Goal: Task Accomplishment & Management: Use online tool/utility

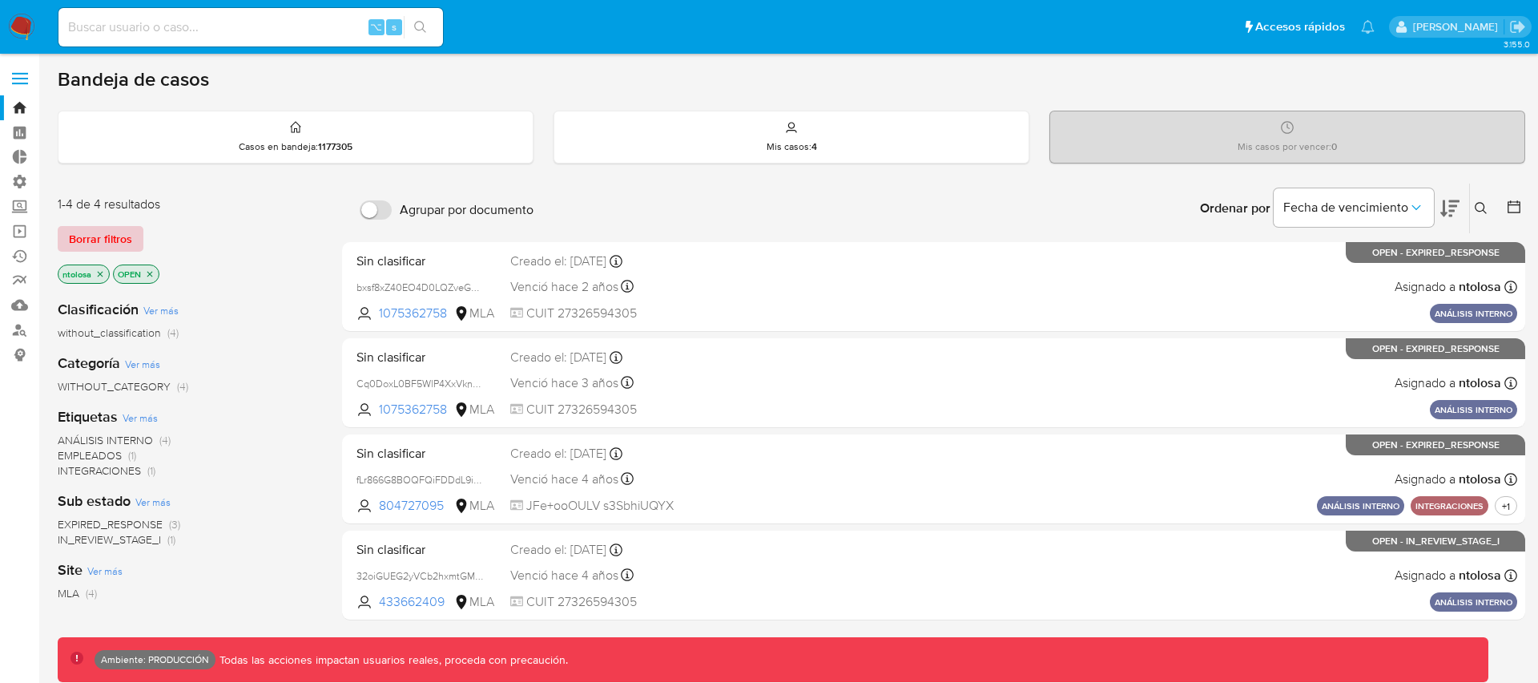
click at [119, 245] on span "Borrar filtros" at bounding box center [100, 239] width 63 height 22
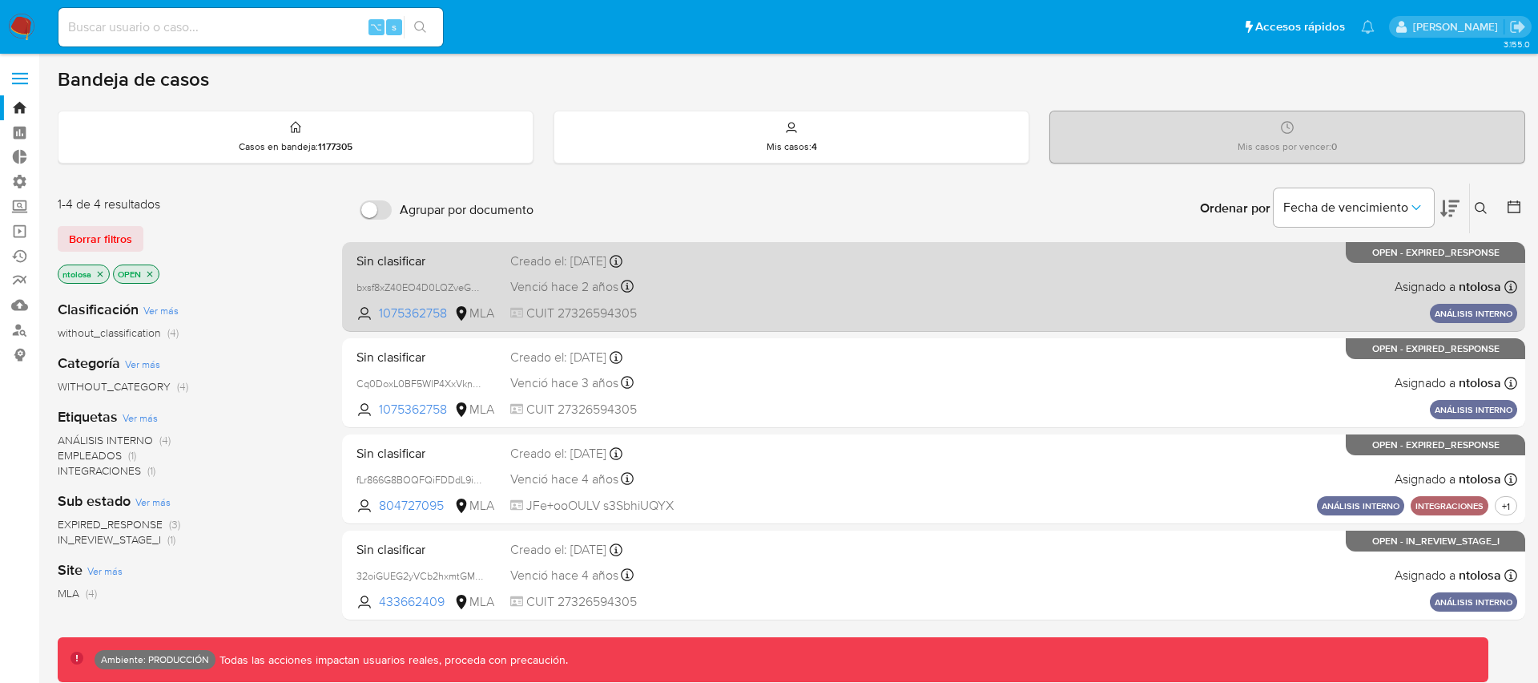
click at [739, 303] on div "Sin clasificar bxsf8xZ40EO4D0LQZveGHjCC 1075362758 MLA Creado el: 16/05/2023 Cr…" at bounding box center [933, 286] width 1167 height 81
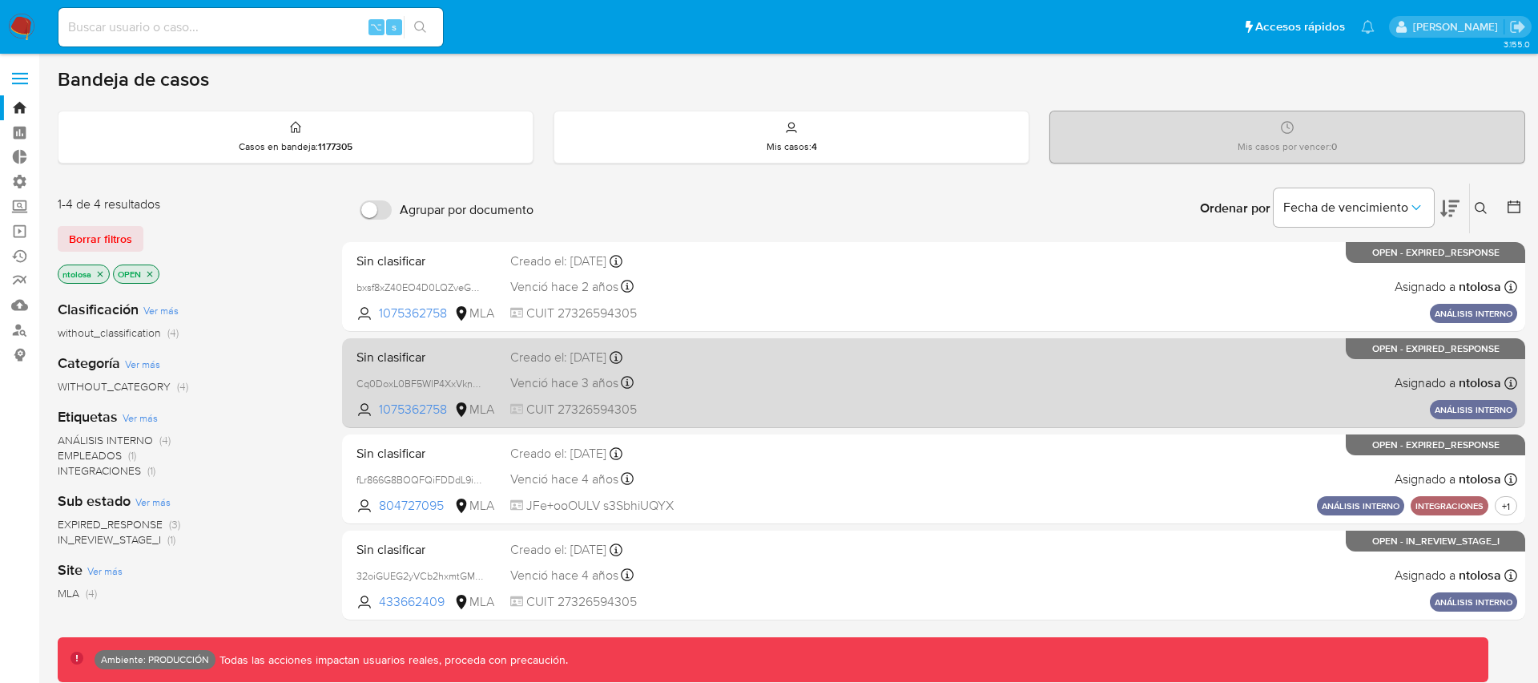
click at [718, 405] on span "CUIT 27326594305" at bounding box center [631, 410] width 242 height 18
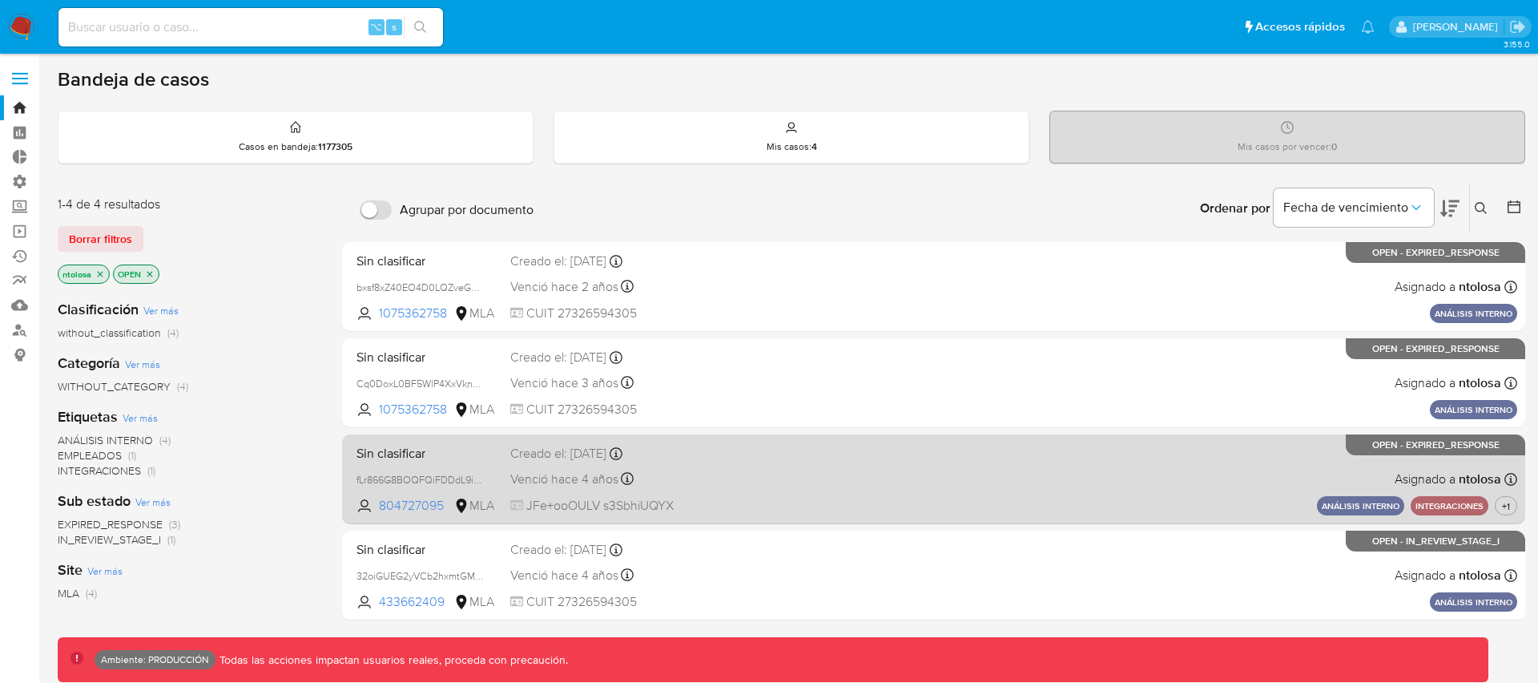
click at [894, 469] on div "Sin clasificar fLr866G8BOQFQiFDDdL9i9R1 804727095 MLA Creado el: 09/08/2021 Cre…" at bounding box center [933, 478] width 1167 height 81
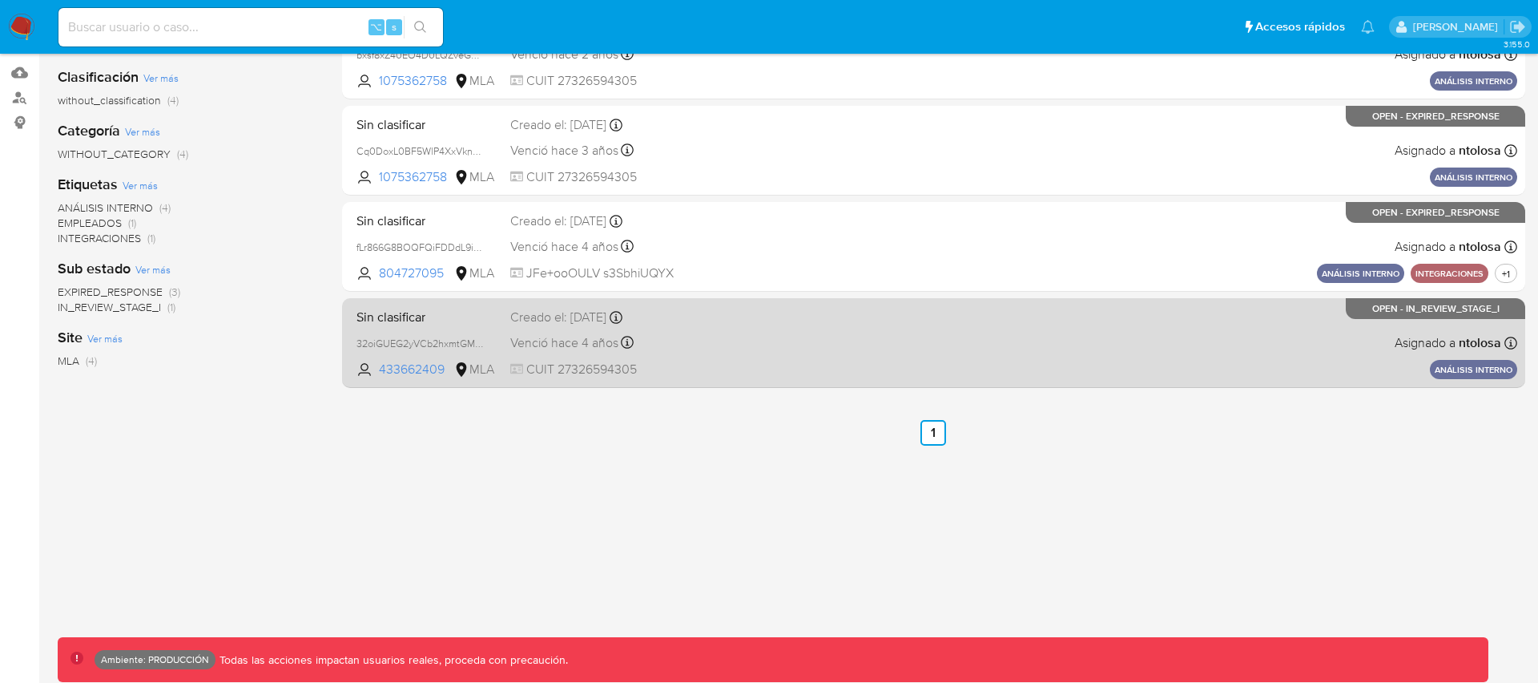
scroll to position [236, 0]
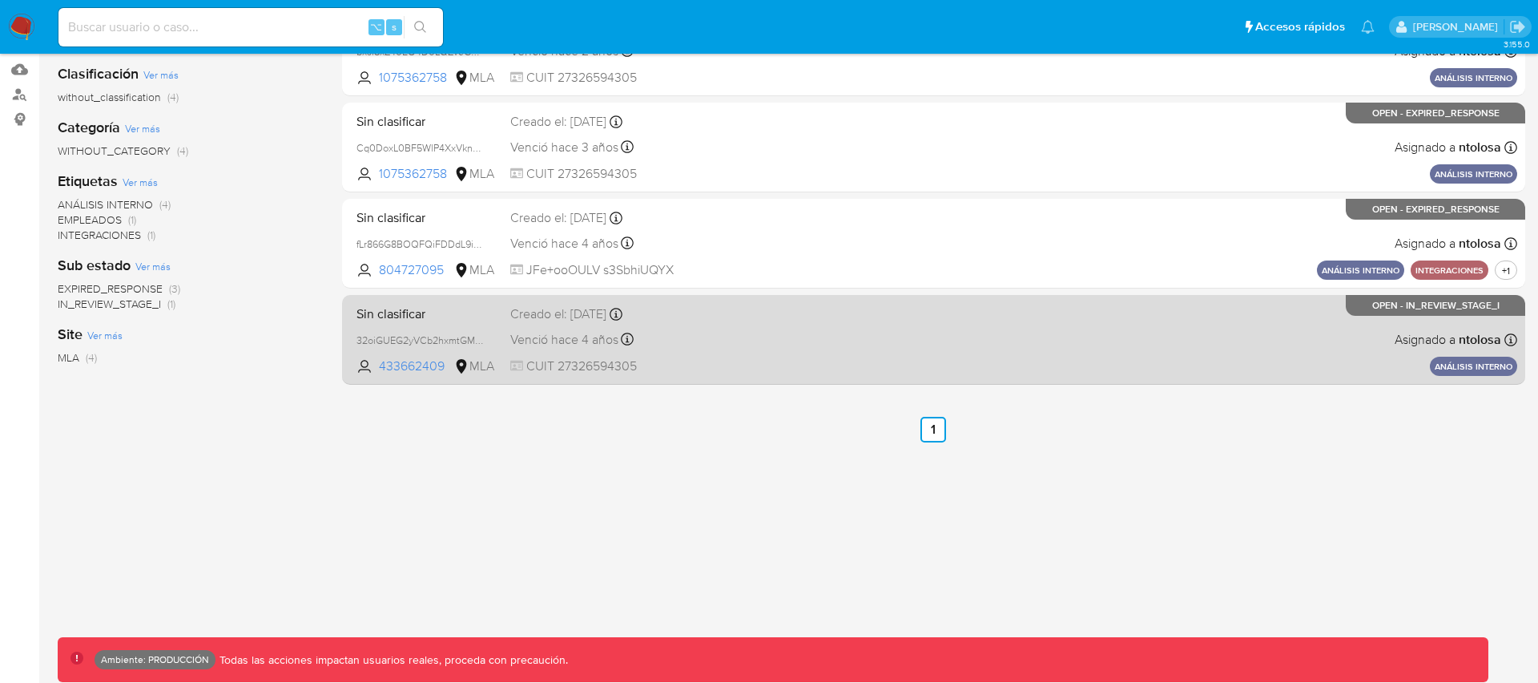
click at [854, 361] on div "Sin clasificar 32oiGUEG2yVCb2hxmtGMtxBj 433662409 MLA Creado el: 01/07/2021 Cre…" at bounding box center [933, 339] width 1167 height 81
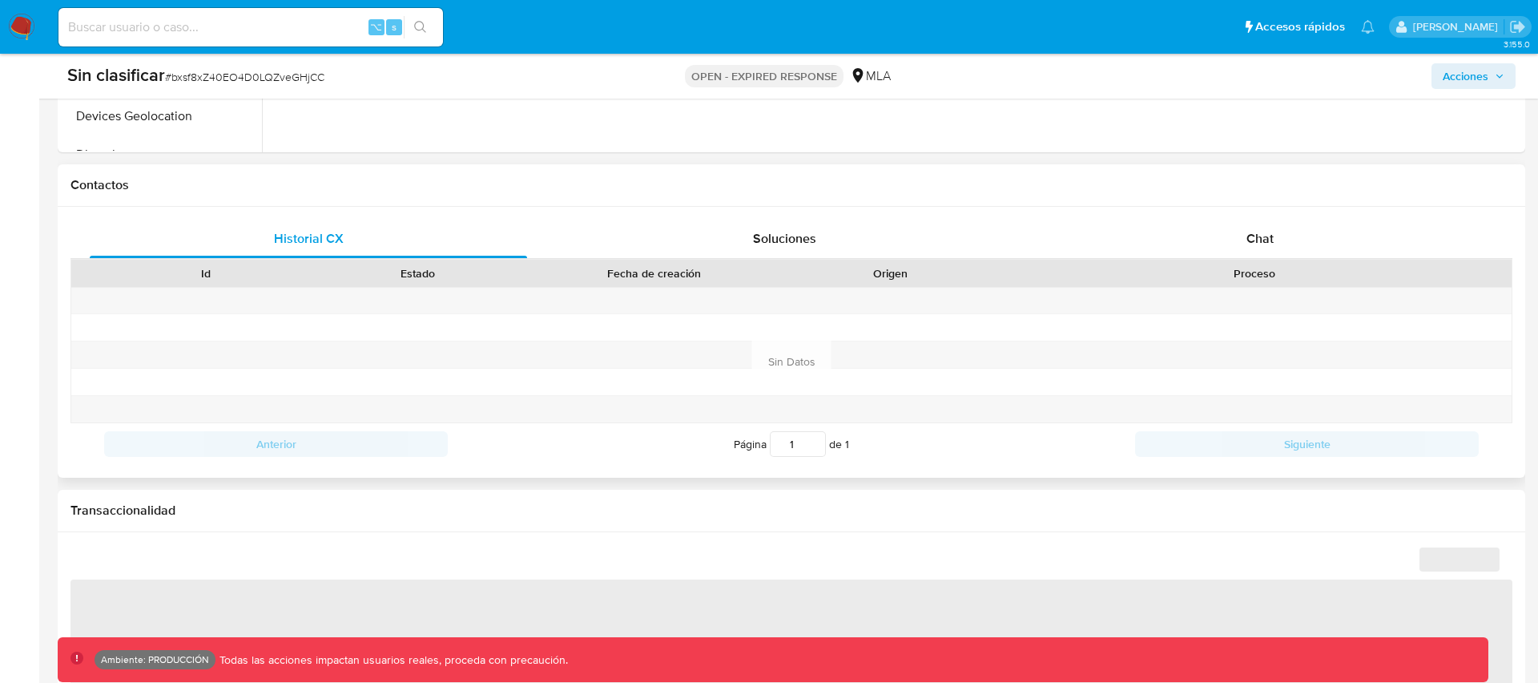
scroll to position [617, 0]
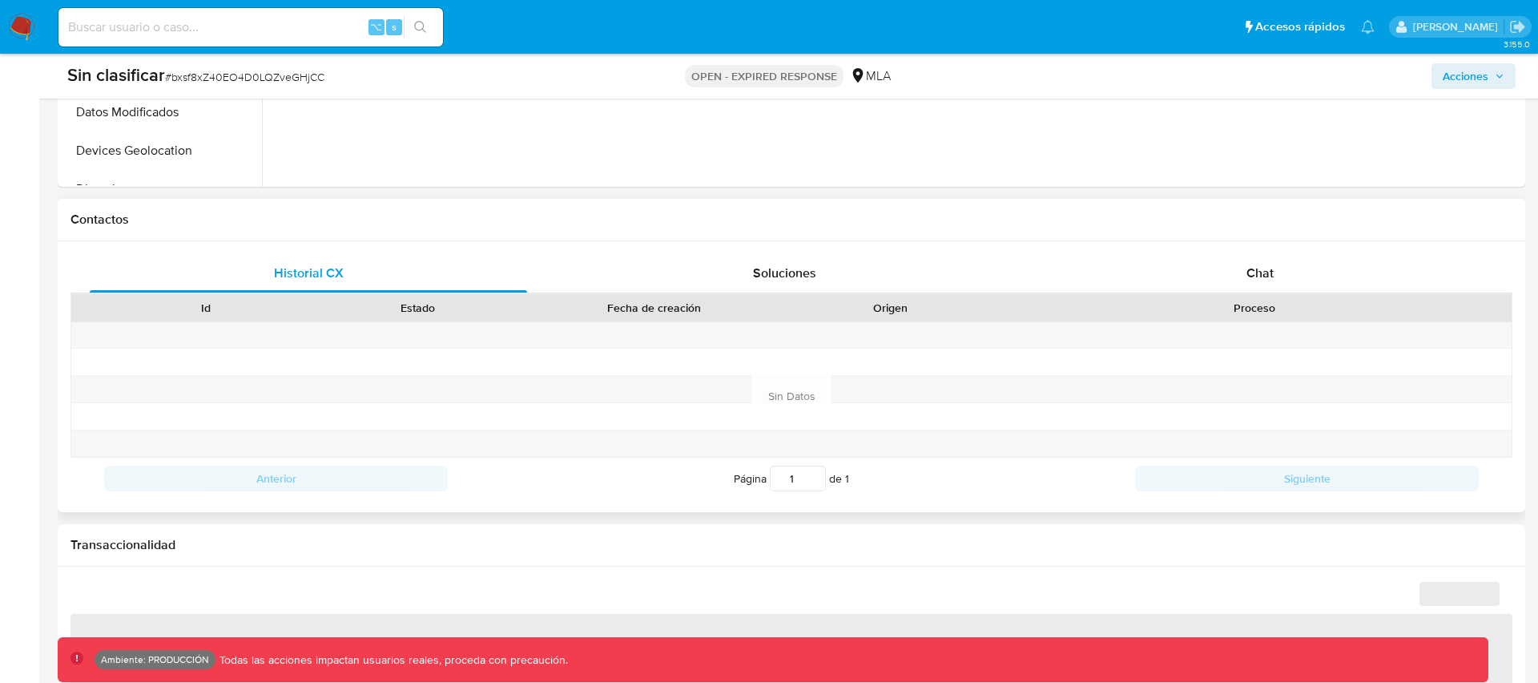
select select "10"
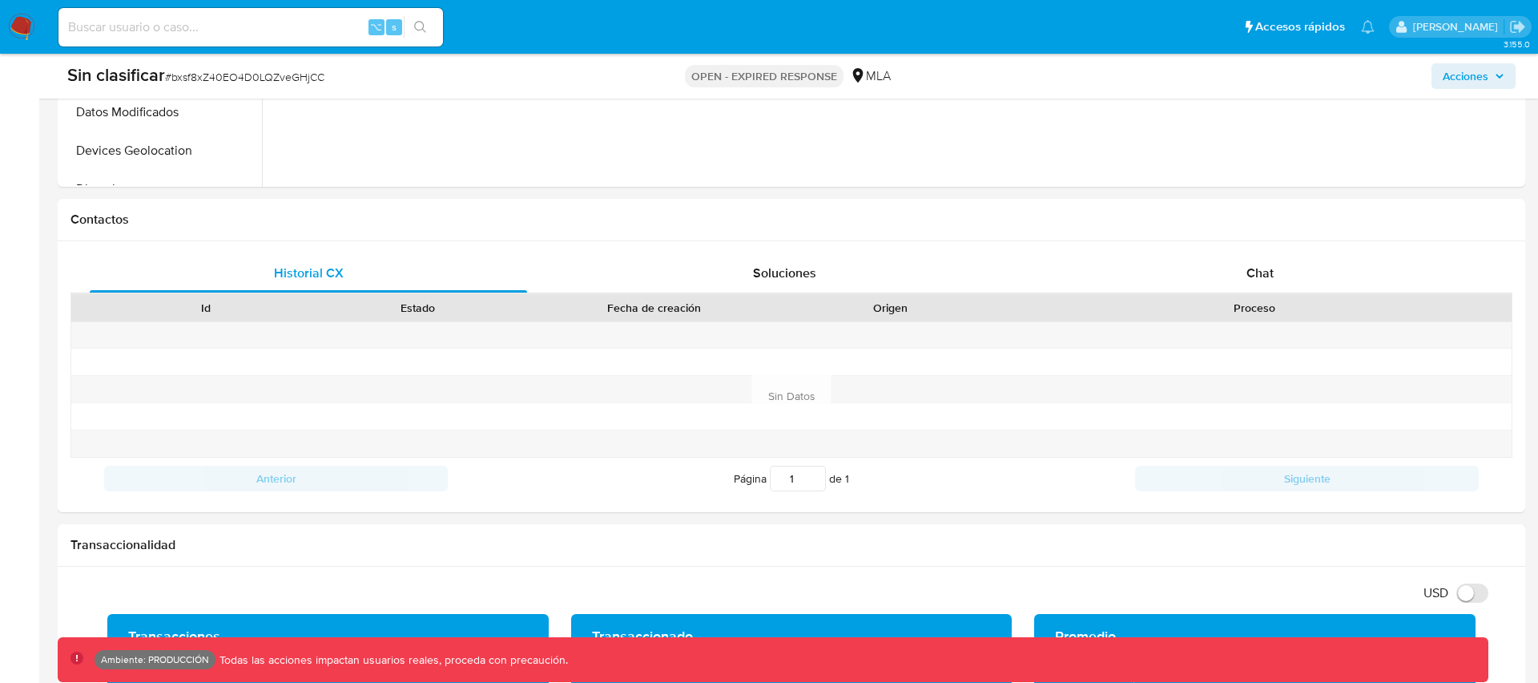
scroll to position [120, 1217]
click at [702, 273] on div "Soluciones" at bounding box center [784, 273] width 437 height 38
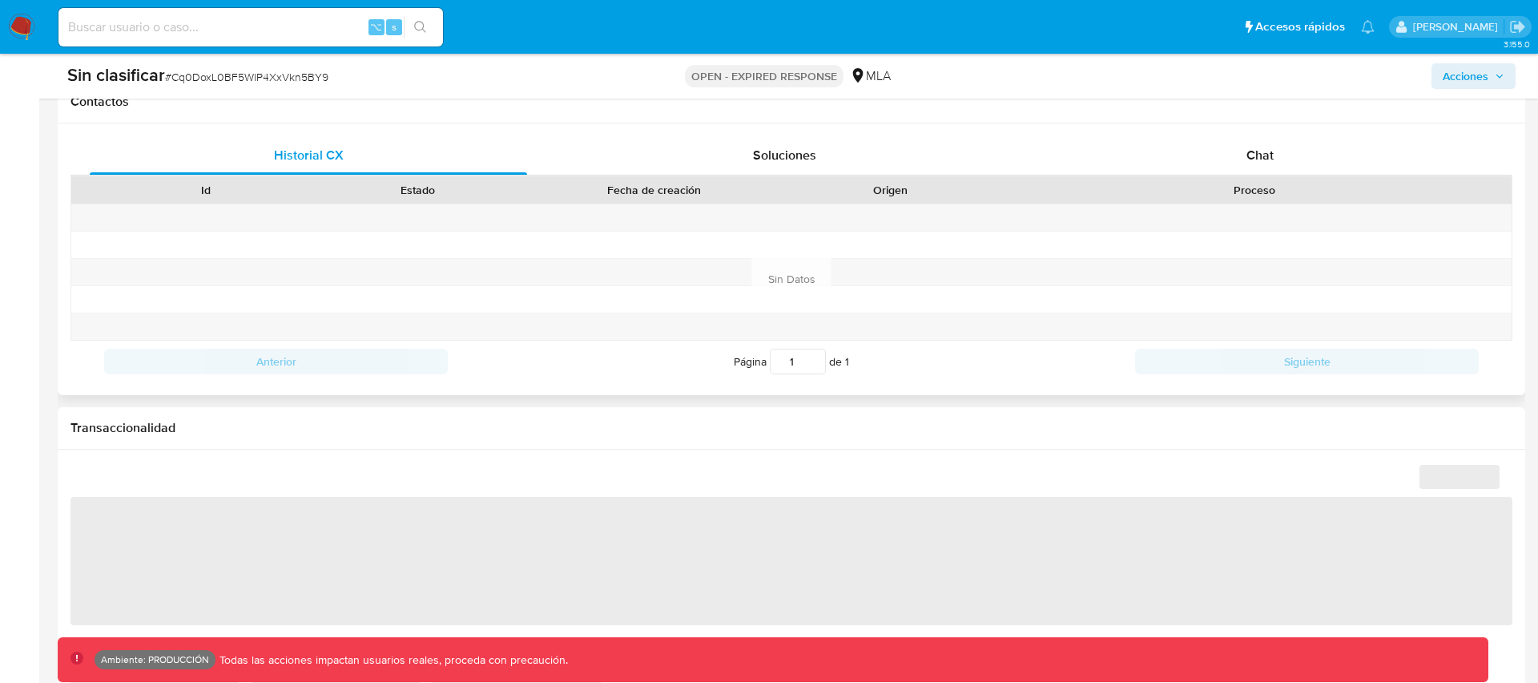
select select "10"
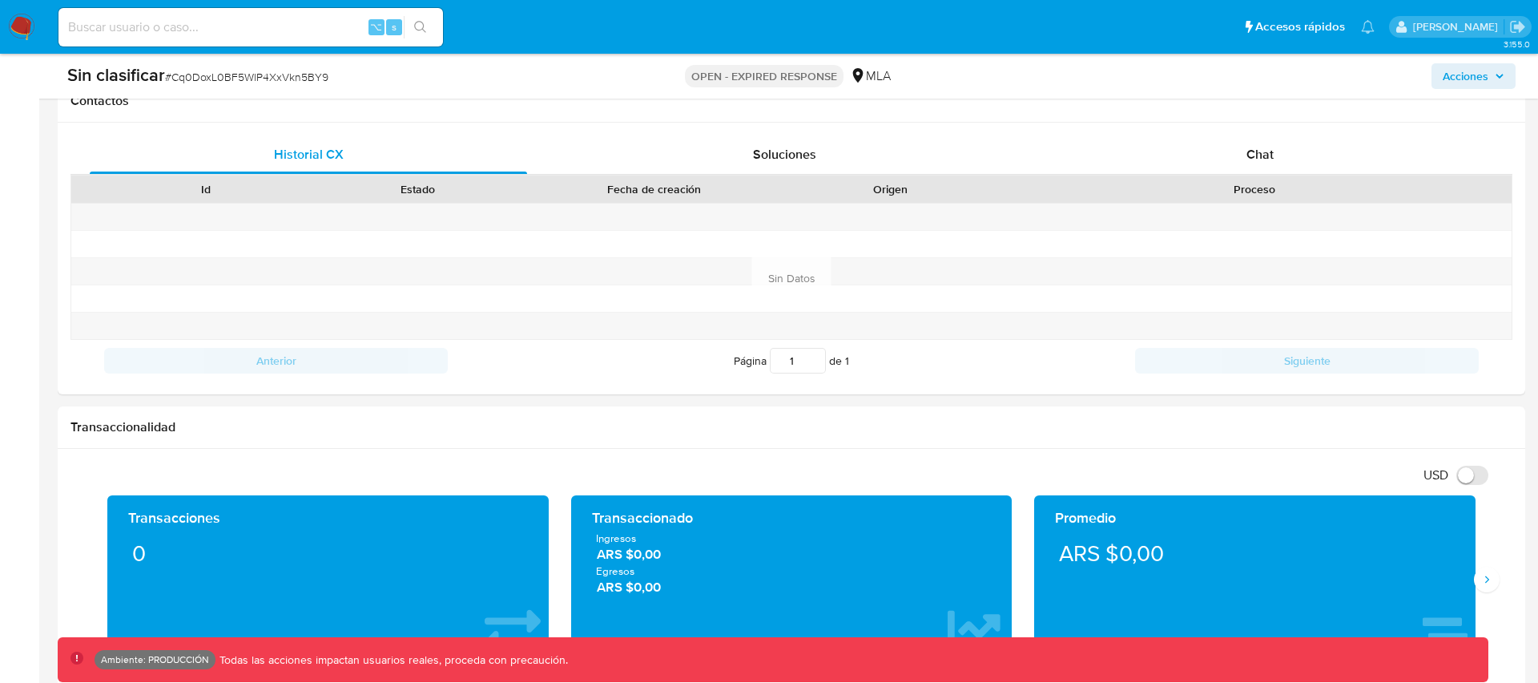
scroll to position [120, 1217]
click at [760, 149] on span "Soluciones" at bounding box center [784, 154] width 63 height 18
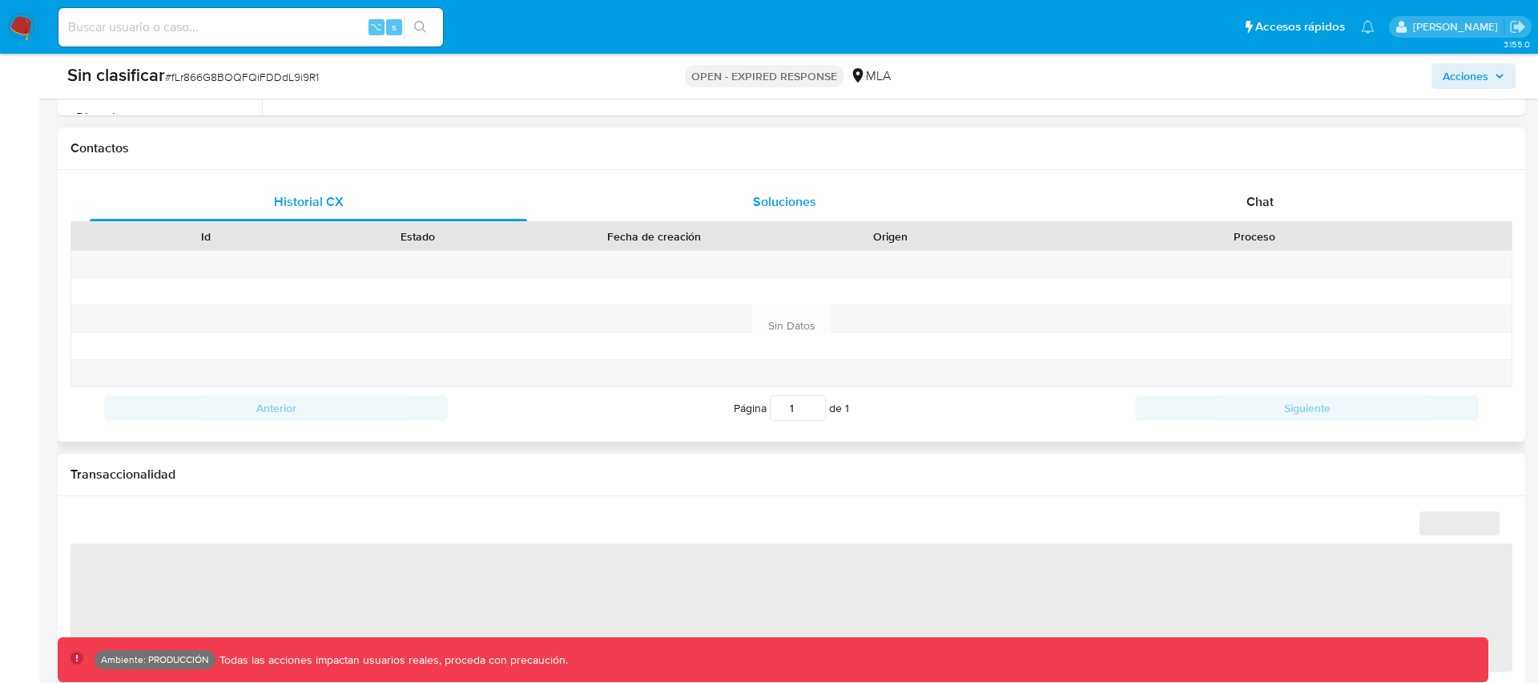
scroll to position [120, 1217]
select select "10"
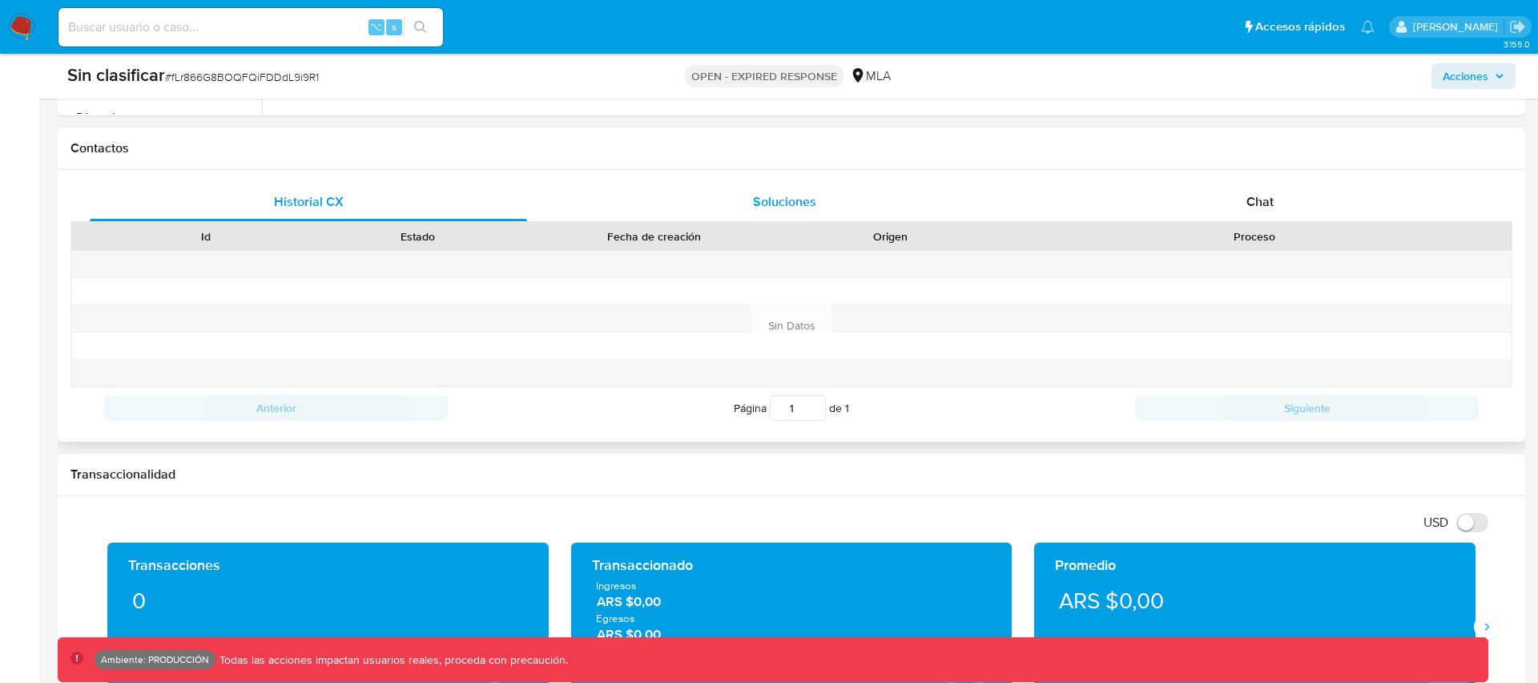
click at [796, 203] on span "Soluciones" at bounding box center [784, 201] width 63 height 18
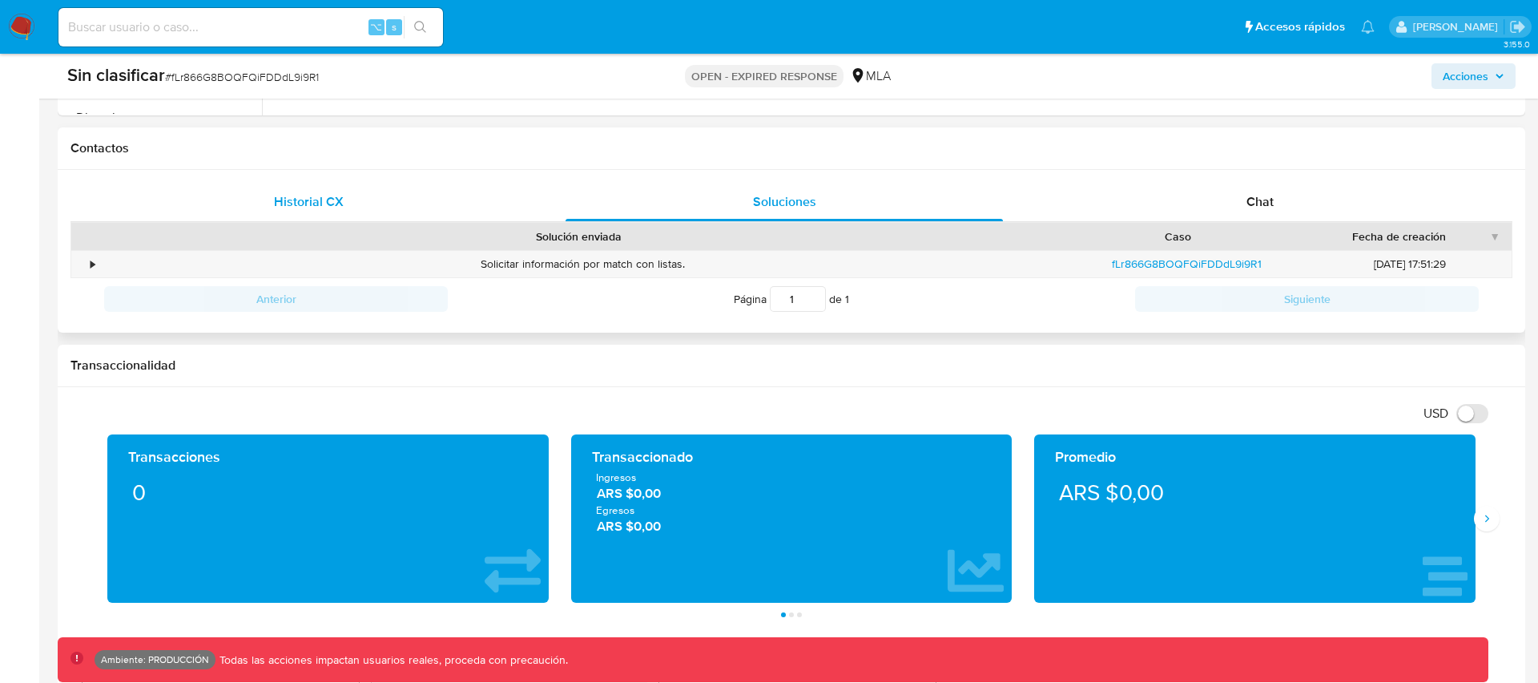
click at [306, 201] on span "Historial CX" at bounding box center [309, 201] width 70 height 18
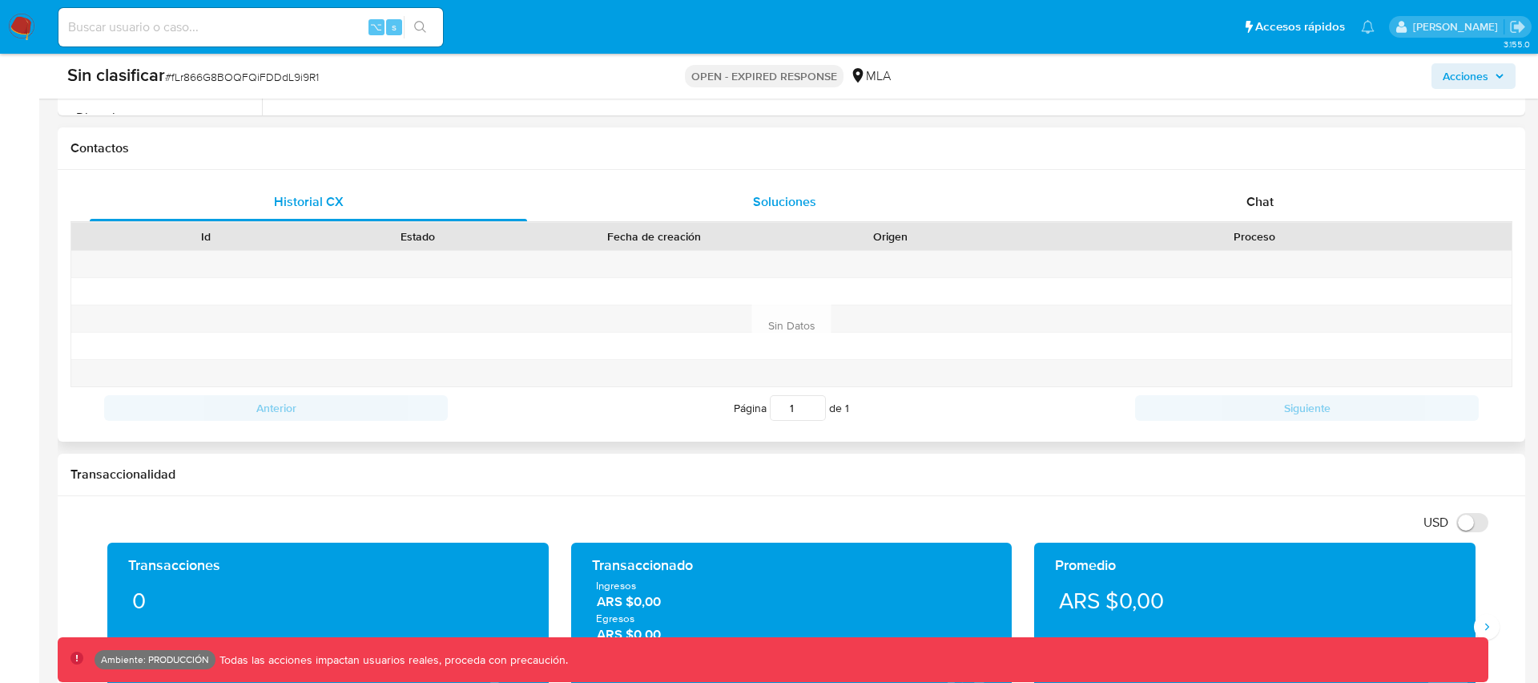
drag, startPoint x: 758, startPoint y: 199, endPoint x: 772, endPoint y: 194, distance: 15.2
click at [758, 199] on span "Soluciones" at bounding box center [784, 201] width 63 height 18
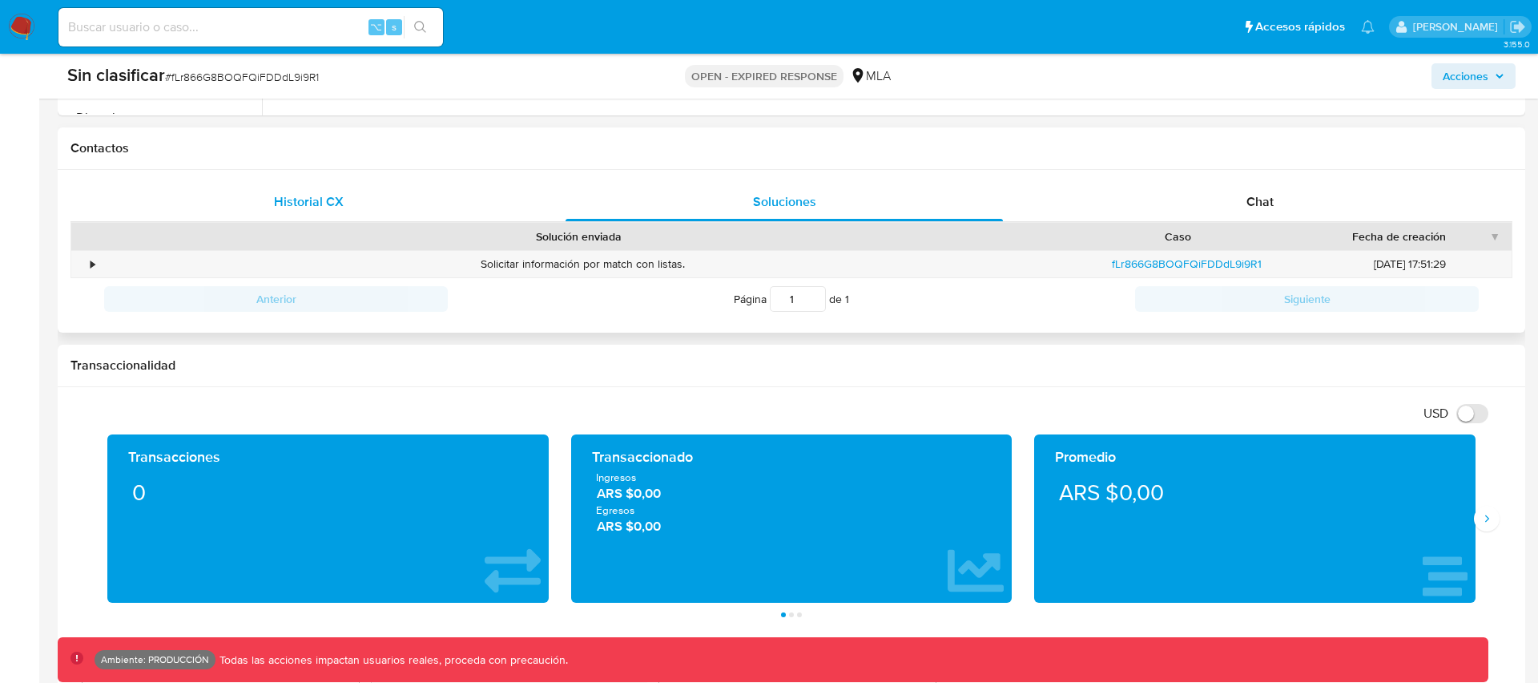
click at [368, 210] on div "Historial CX" at bounding box center [308, 202] width 437 height 38
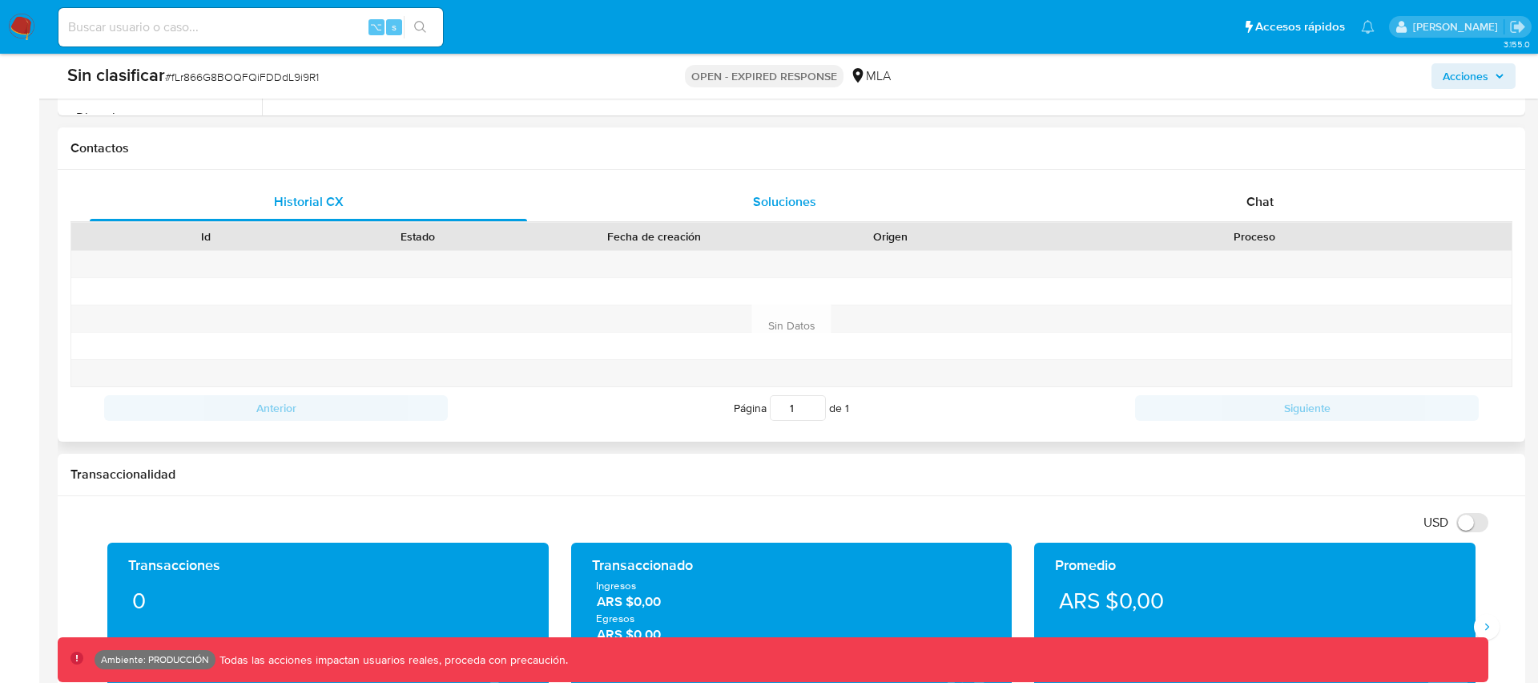
click at [773, 207] on span "Soluciones" at bounding box center [784, 201] width 63 height 18
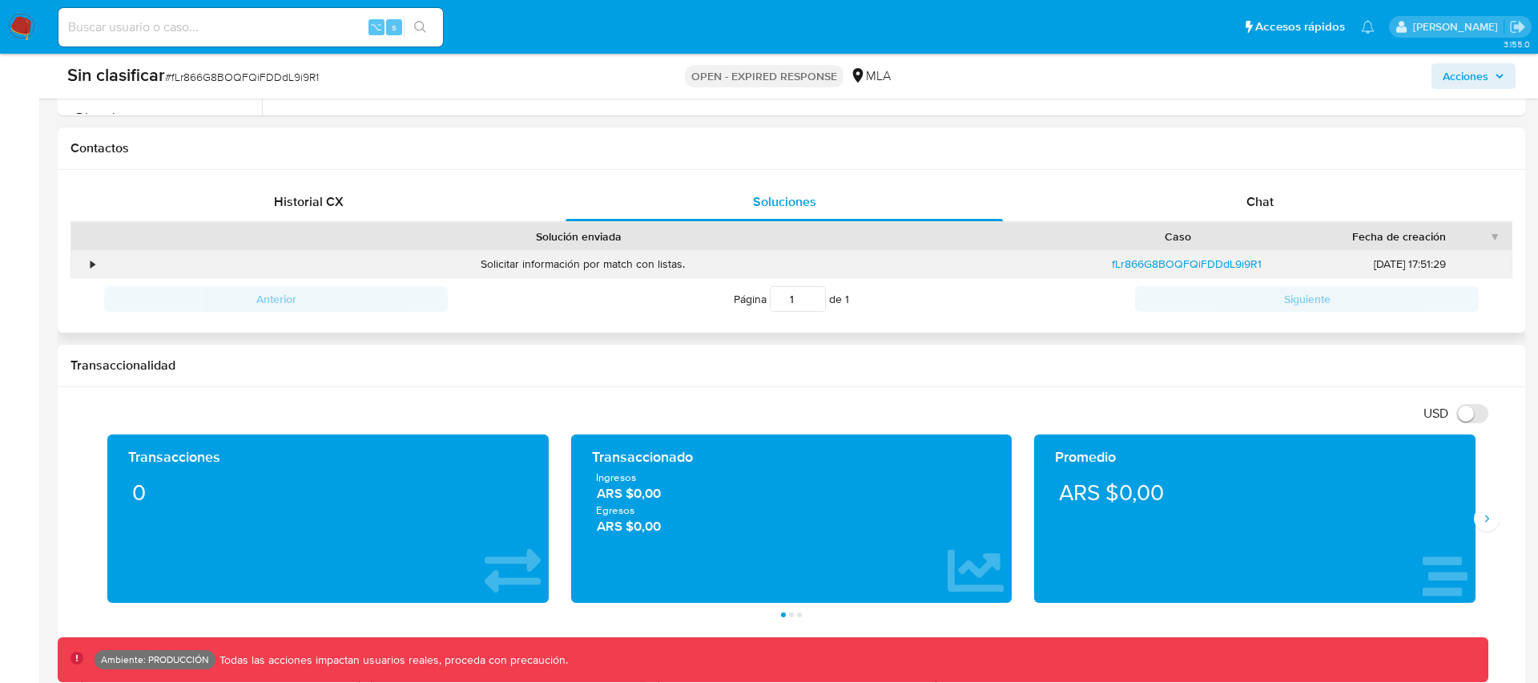
click at [87, 262] on div "•" at bounding box center [85, 264] width 28 height 26
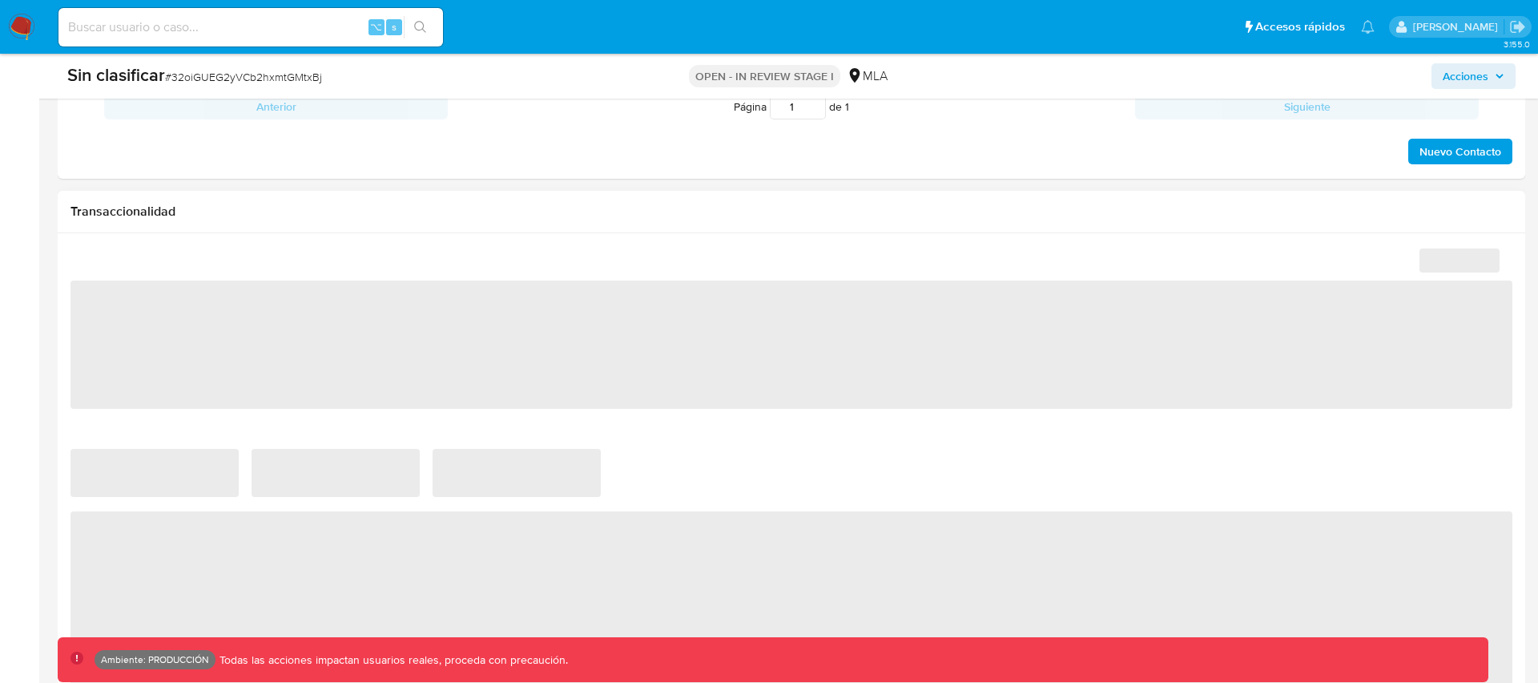
select select "10"
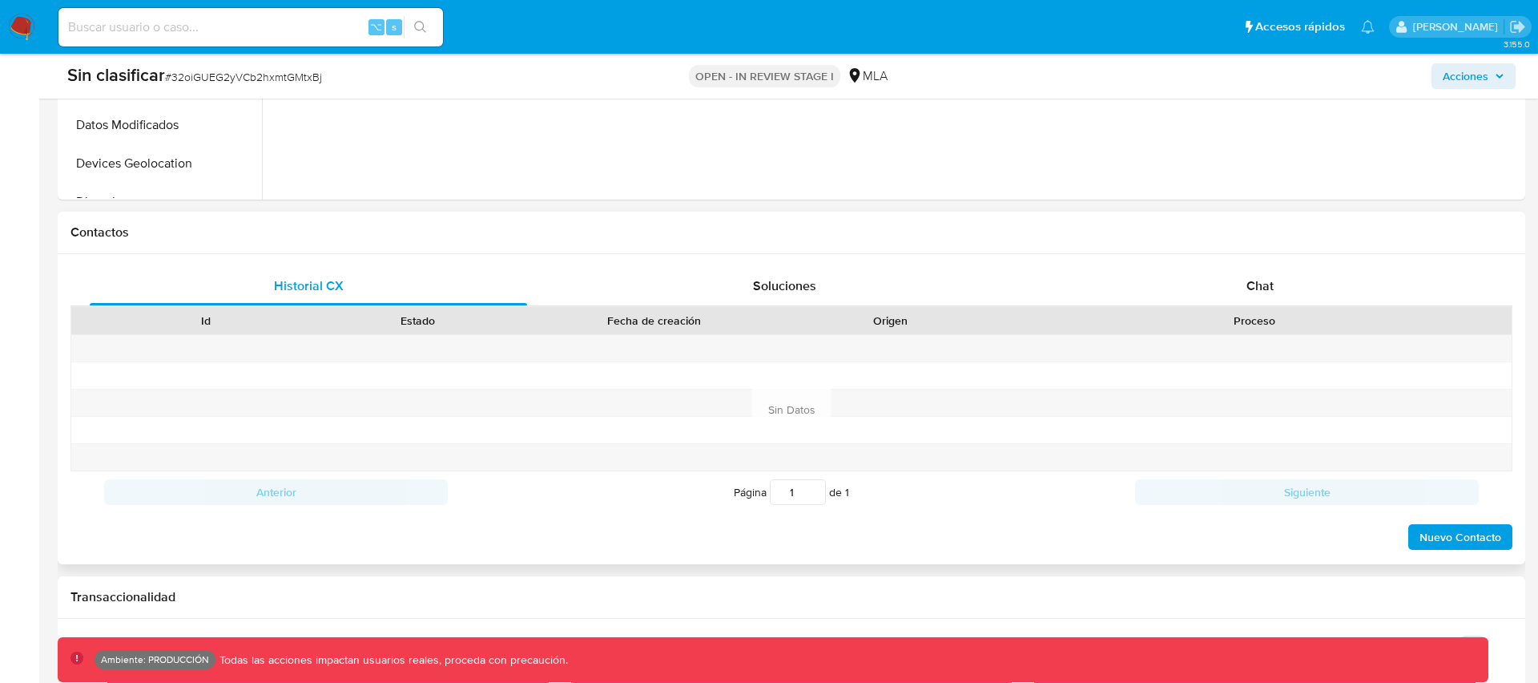
scroll to position [627, 0]
